Goal: Task Accomplishment & Management: Use online tool/utility

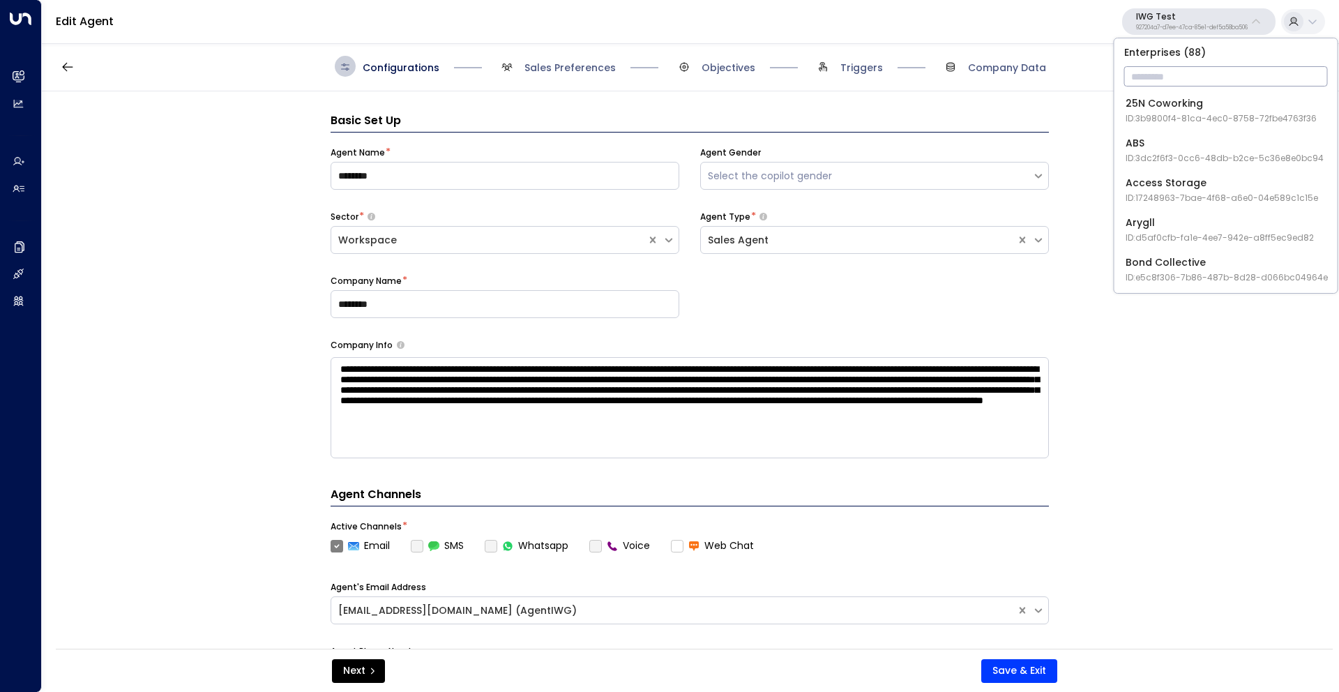
scroll to position [21, 0]
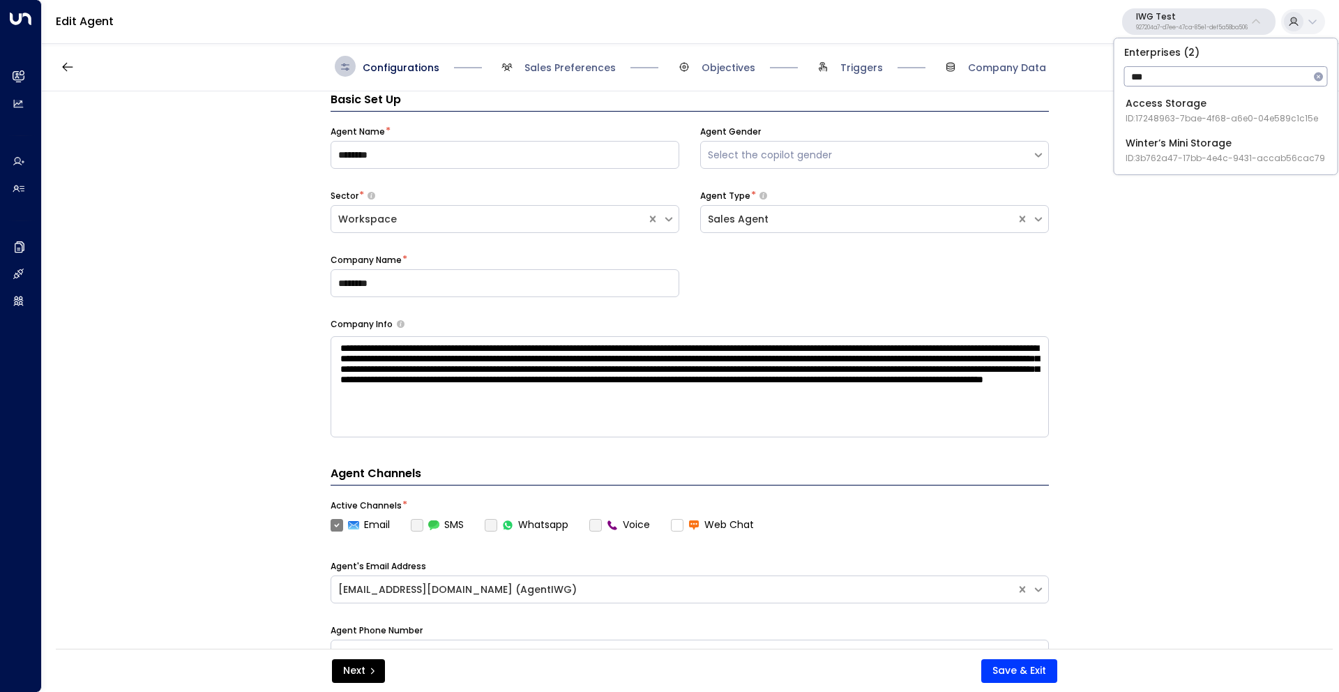
type input "***"
click at [1195, 107] on div "Access Storage ID: 17248963-7bae-4f68-a6e0-04e589c1c15e" at bounding box center [1222, 110] width 193 height 29
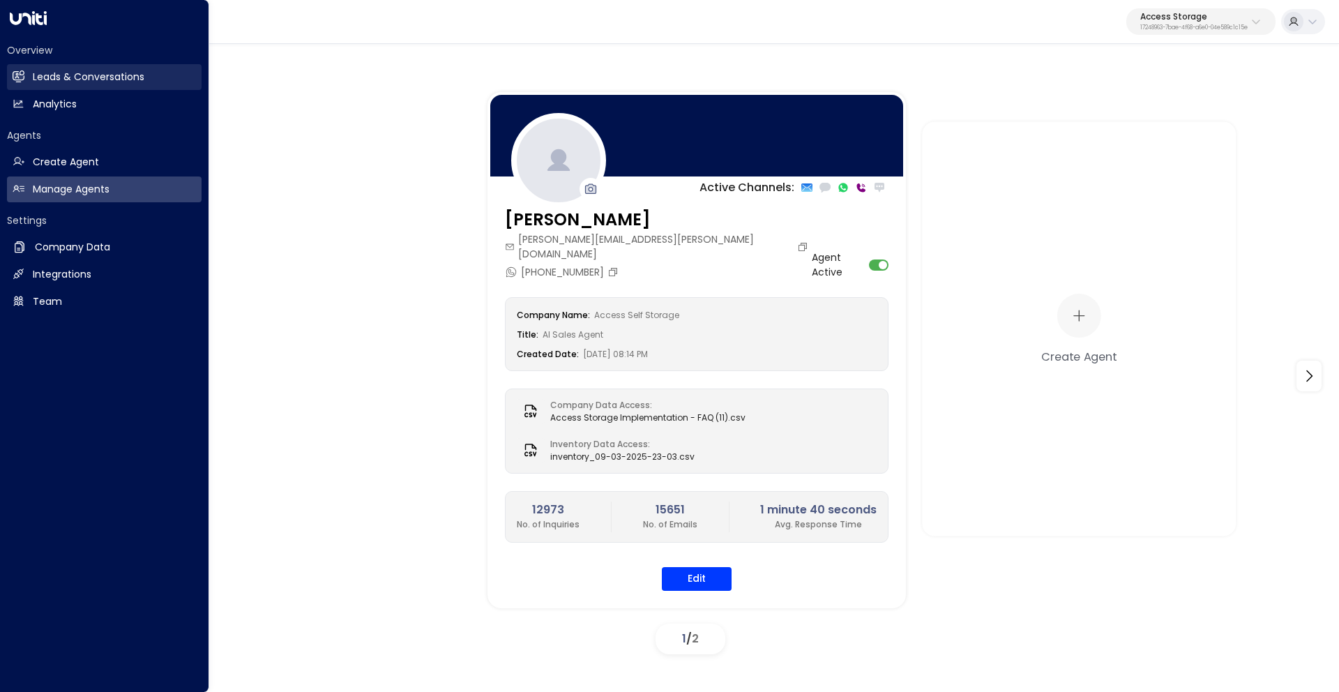
click at [57, 75] on h2 "Leads & Conversations" at bounding box center [89, 77] width 112 height 15
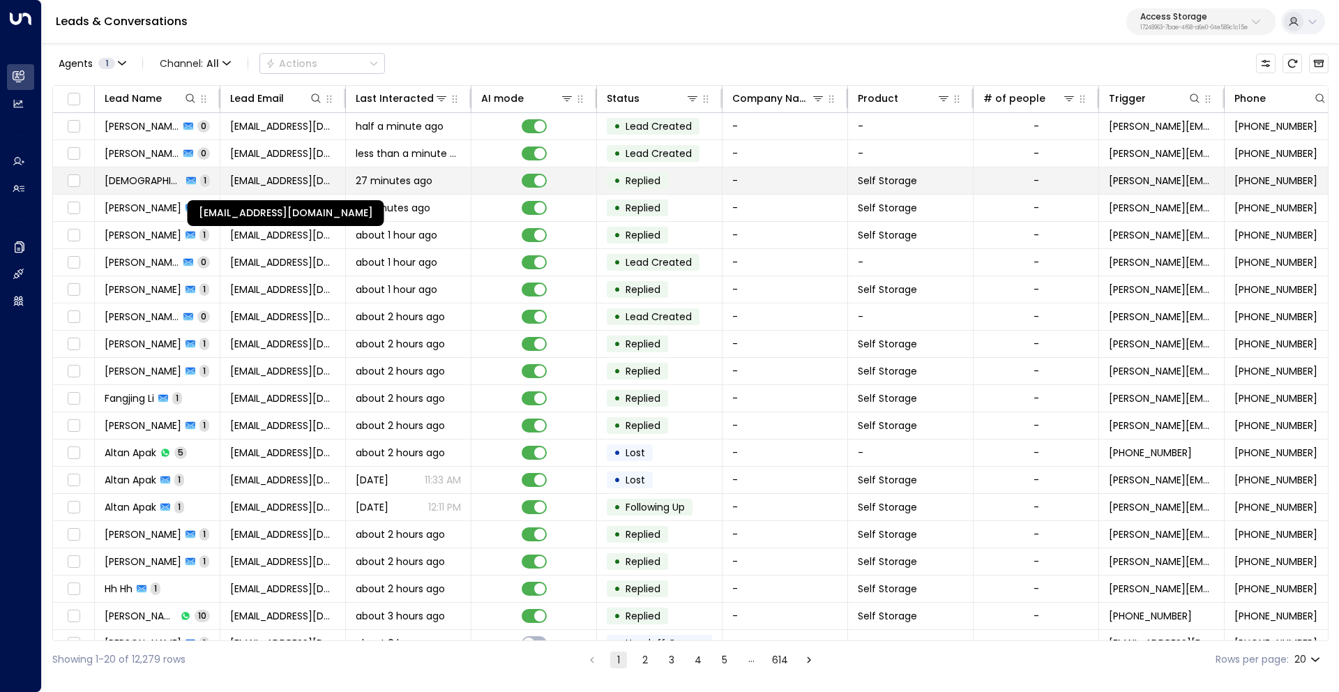
click at [266, 176] on span "[EMAIL_ADDRESS][DOMAIN_NAME]" at bounding box center [282, 181] width 105 height 14
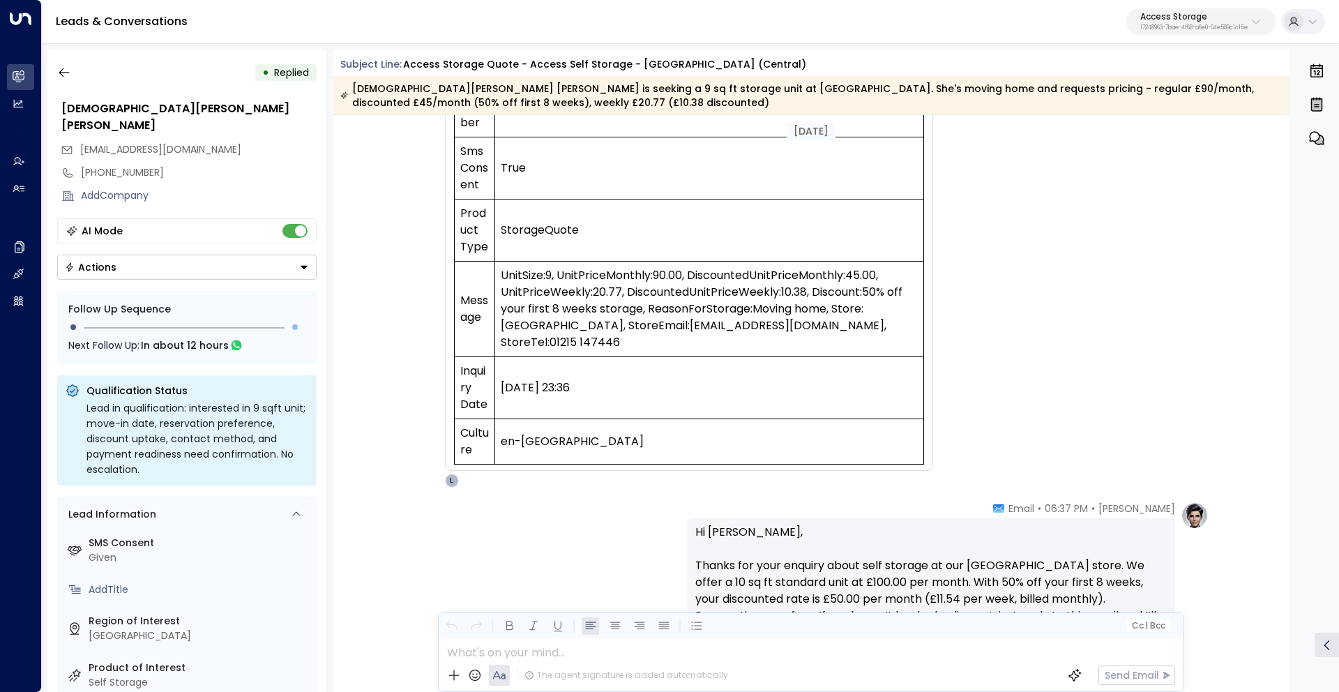
scroll to position [395, 0]
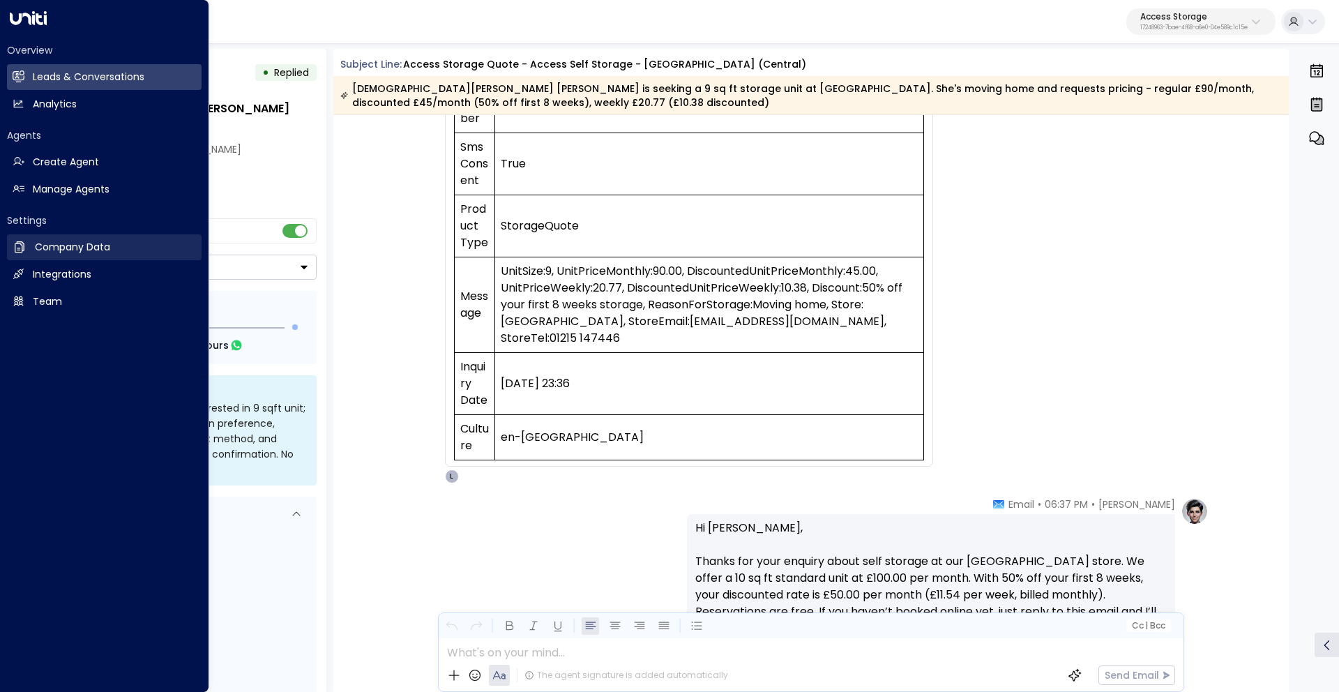
click at [57, 248] on h2 "Company Data" at bounding box center [72, 247] width 75 height 15
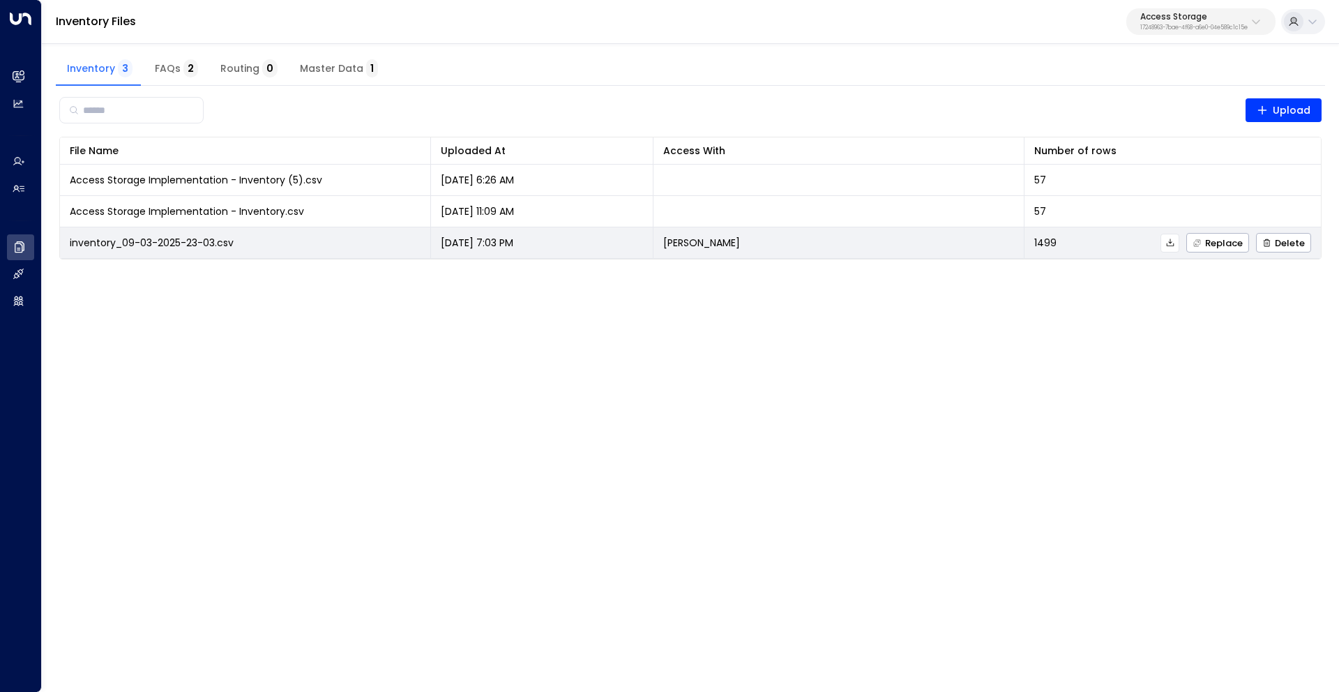
click at [1175, 243] on icon at bounding box center [1171, 243] width 10 height 10
